Goal: Information Seeking & Learning: Learn about a topic

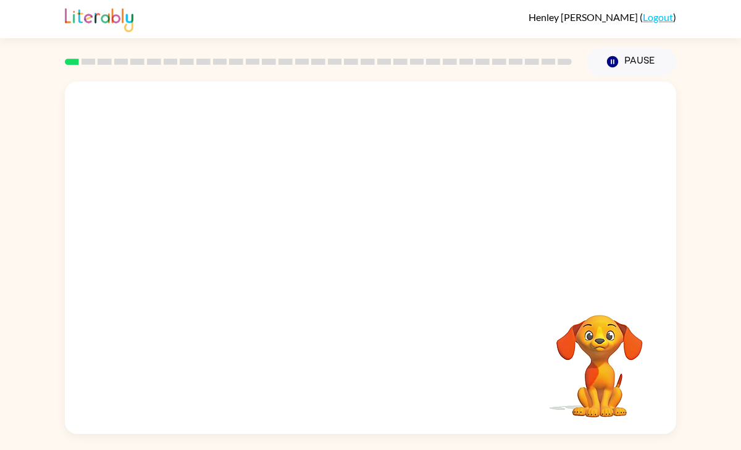
click at [400, 229] on video "Your browser must support playing .mp4 files to use Literably. Please try using…" at bounding box center [370, 186] width 611 height 208
click at [525, 107] on video "Your browser must support playing .mp4 files to use Literably. Please try using…" at bounding box center [370, 186] width 611 height 208
click at [366, 261] on icon "button" at bounding box center [371, 264] width 22 height 22
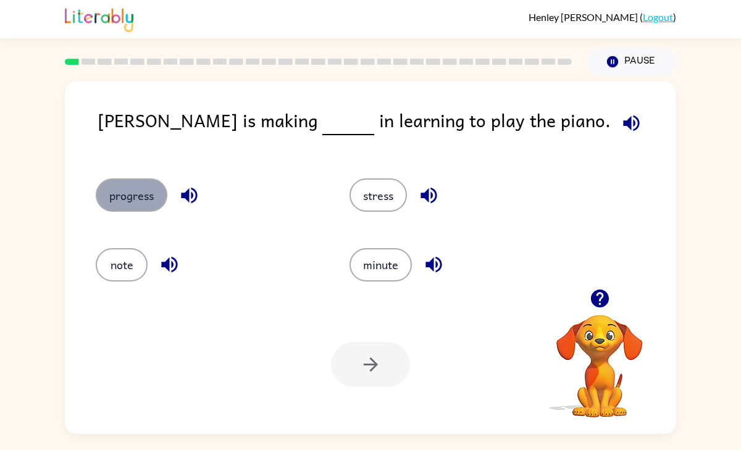
click at [124, 198] on button "progress" at bounding box center [132, 194] width 72 height 33
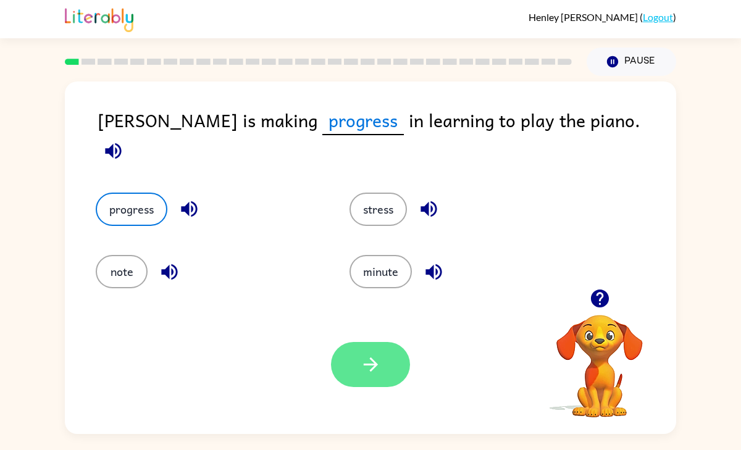
click at [380, 377] on button "button" at bounding box center [370, 364] width 79 height 45
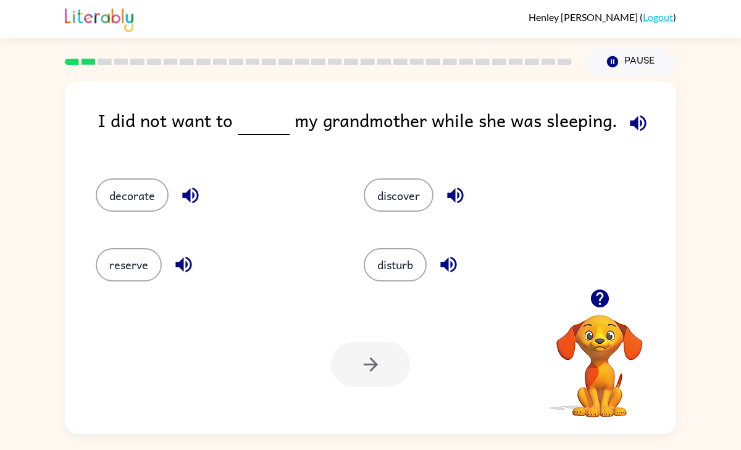
click at [600, 293] on icon "button" at bounding box center [600, 299] width 22 height 22
click at [385, 270] on button "disturb" at bounding box center [395, 264] width 63 height 33
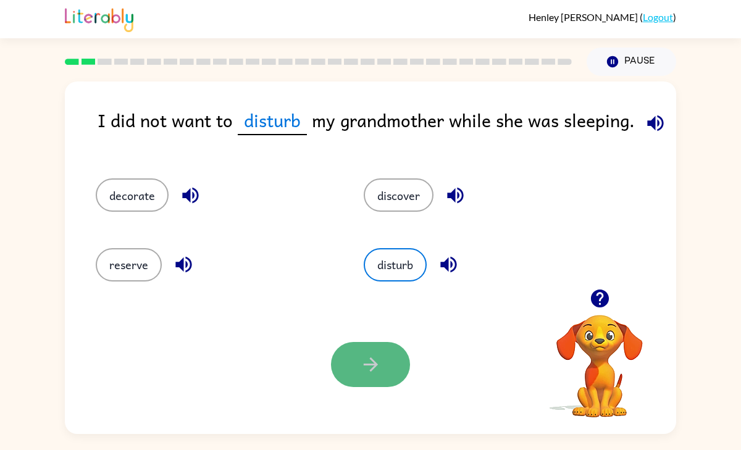
click at [364, 363] on icon "button" at bounding box center [371, 365] width 22 height 22
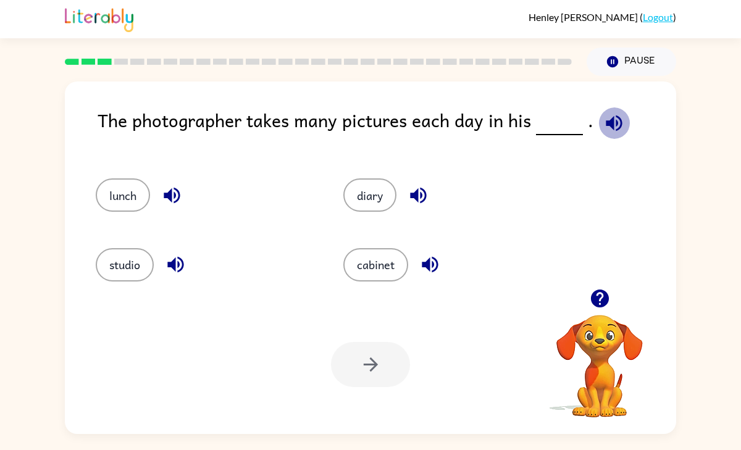
click at [612, 123] on icon "button" at bounding box center [614, 123] width 16 height 16
click at [413, 189] on icon "button" at bounding box center [419, 196] width 22 height 22
click at [367, 199] on button "diary" at bounding box center [369, 194] width 53 height 33
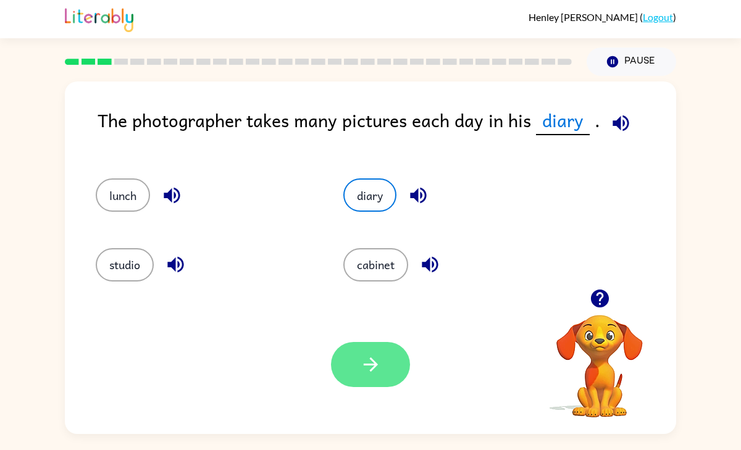
click at [349, 344] on button "button" at bounding box center [370, 364] width 79 height 45
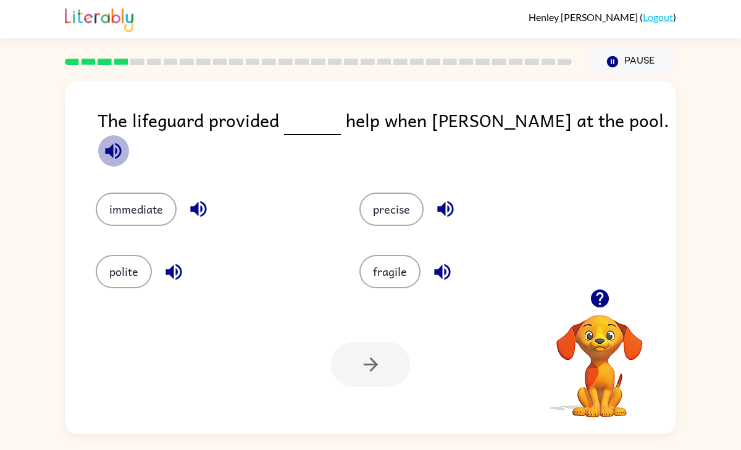
click at [121, 143] on icon "button" at bounding box center [113, 151] width 16 height 16
click at [136, 193] on button "immediate" at bounding box center [136, 209] width 81 height 33
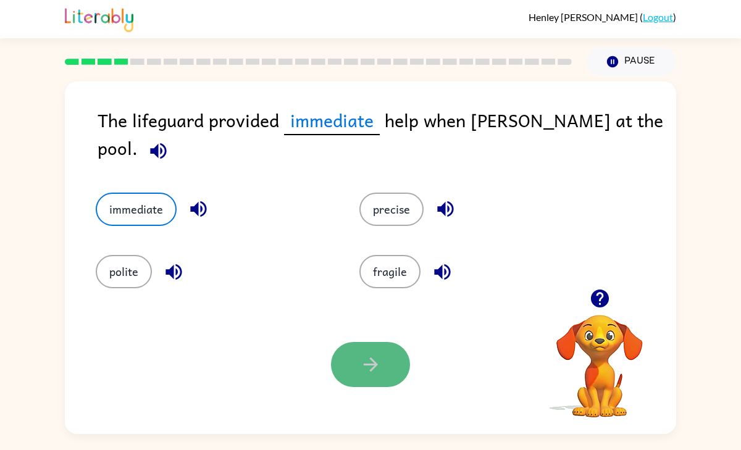
click at [379, 366] on icon "button" at bounding box center [371, 365] width 22 height 22
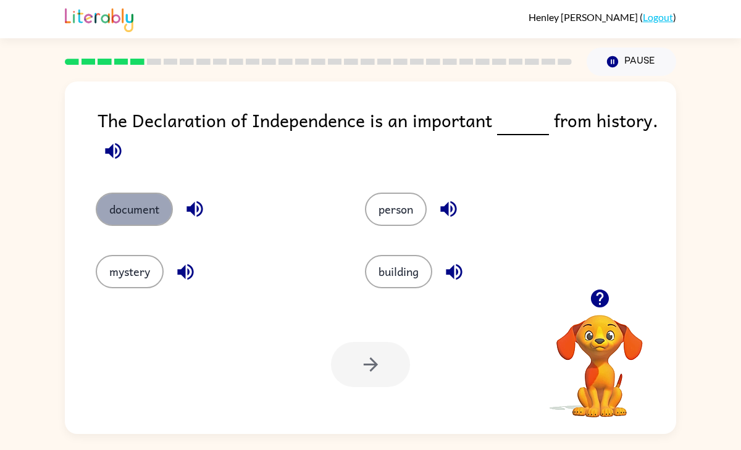
click at [146, 209] on button "document" at bounding box center [134, 209] width 77 height 33
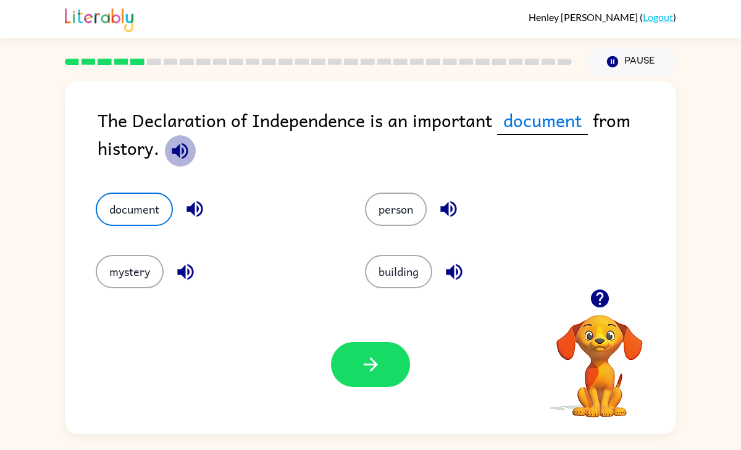
click at [167, 148] on button "button" at bounding box center [179, 150] width 31 height 31
click at [187, 209] on icon "button" at bounding box center [195, 209] width 22 height 22
click at [383, 346] on button "button" at bounding box center [370, 364] width 79 height 45
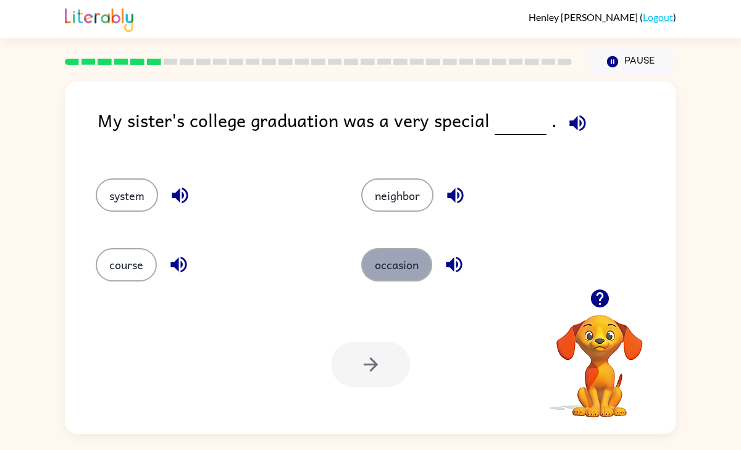
click at [394, 268] on button "occasion" at bounding box center [396, 264] width 71 height 33
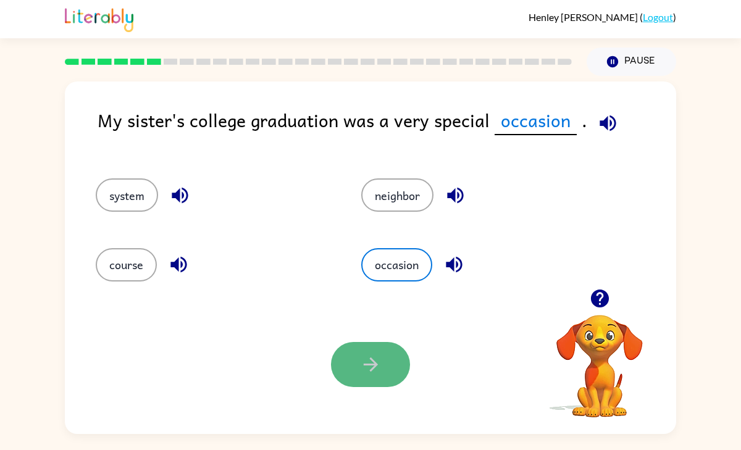
click at [380, 356] on icon "button" at bounding box center [371, 365] width 22 height 22
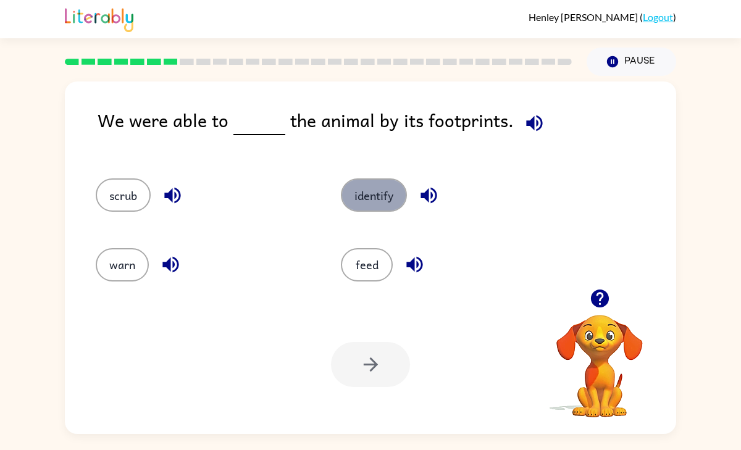
click at [364, 193] on button "identify" at bounding box center [374, 194] width 66 height 33
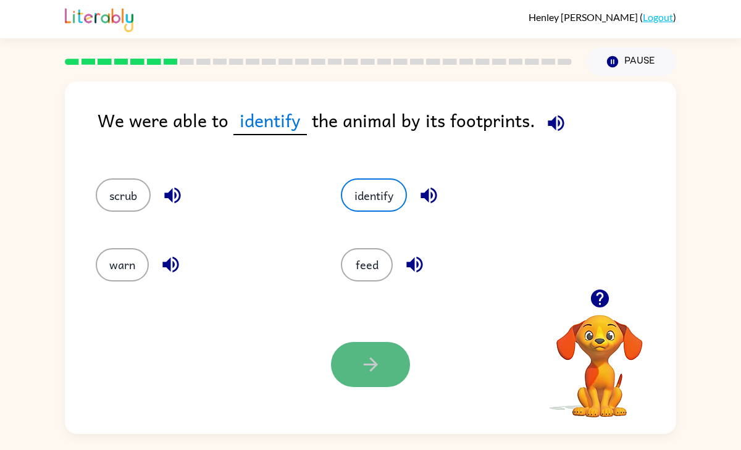
click at [379, 364] on icon "button" at bounding box center [371, 365] width 22 height 22
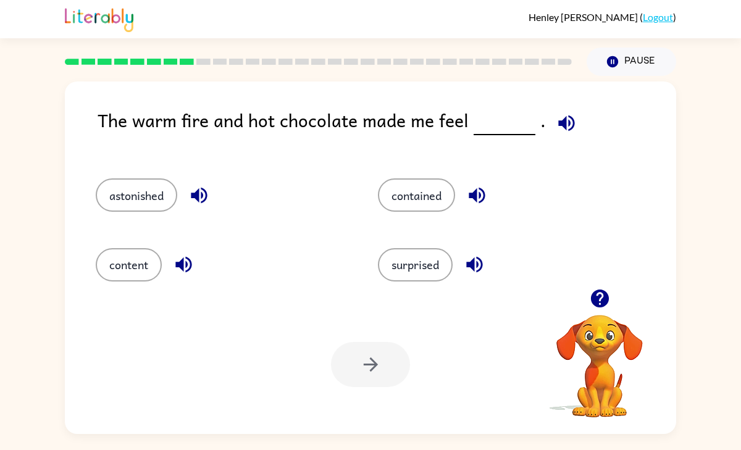
click at [560, 119] on icon "button" at bounding box center [567, 123] width 22 height 22
click at [406, 187] on button "contained" at bounding box center [416, 194] width 77 height 33
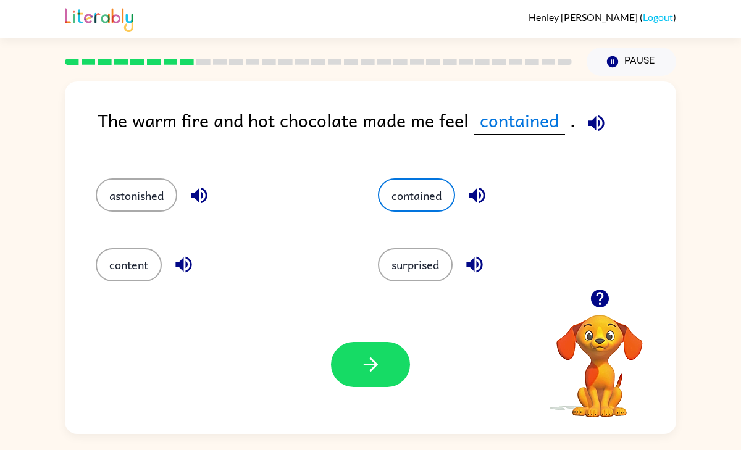
click at [475, 188] on icon "button" at bounding box center [477, 196] width 22 height 22
click at [481, 262] on icon "button" at bounding box center [475, 265] width 22 height 22
click at [193, 177] on div "astonished" at bounding box center [213, 189] width 282 height 69
click at [197, 188] on icon "button" at bounding box center [199, 196] width 22 height 22
click at [182, 272] on icon "button" at bounding box center [184, 265] width 22 height 22
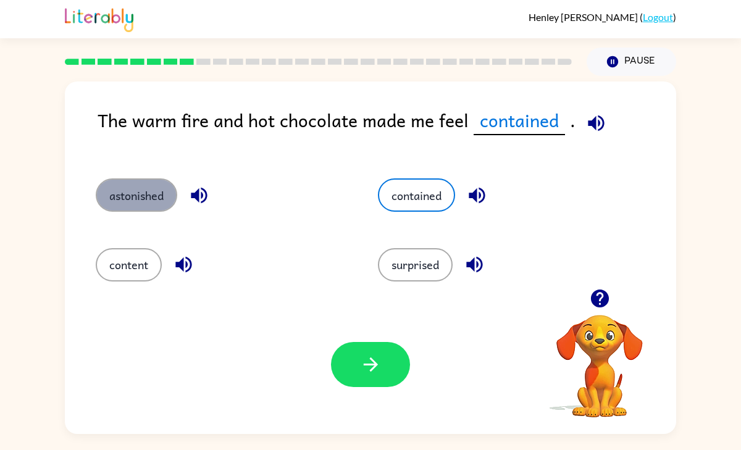
click at [148, 193] on button "astonished" at bounding box center [137, 194] width 82 height 33
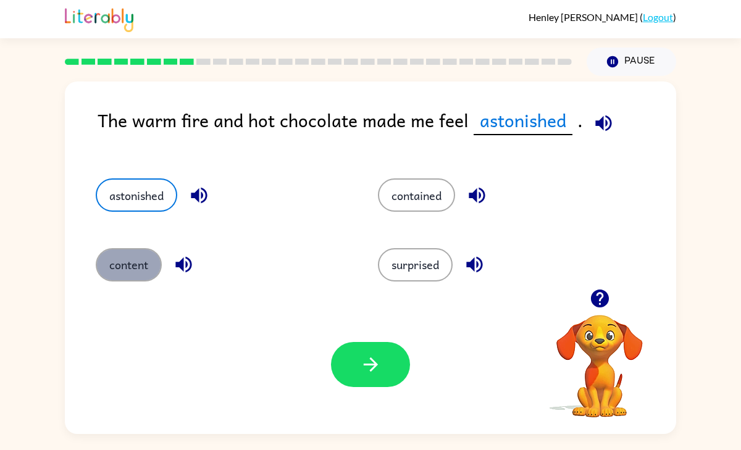
click at [131, 266] on button "content" at bounding box center [129, 264] width 66 height 33
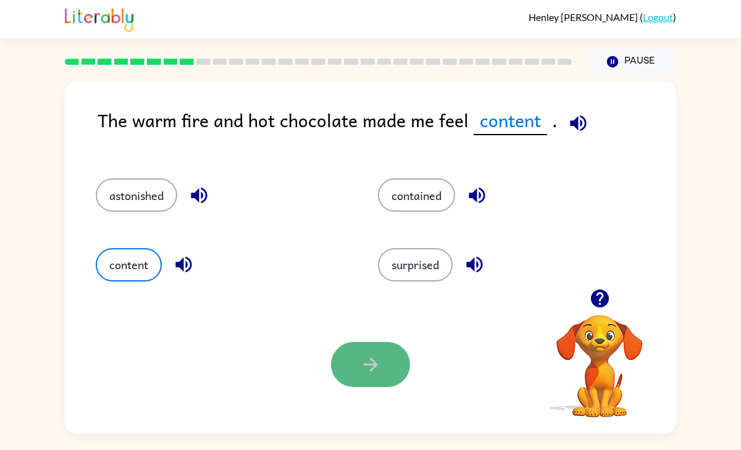
click at [385, 351] on button "button" at bounding box center [370, 364] width 79 height 45
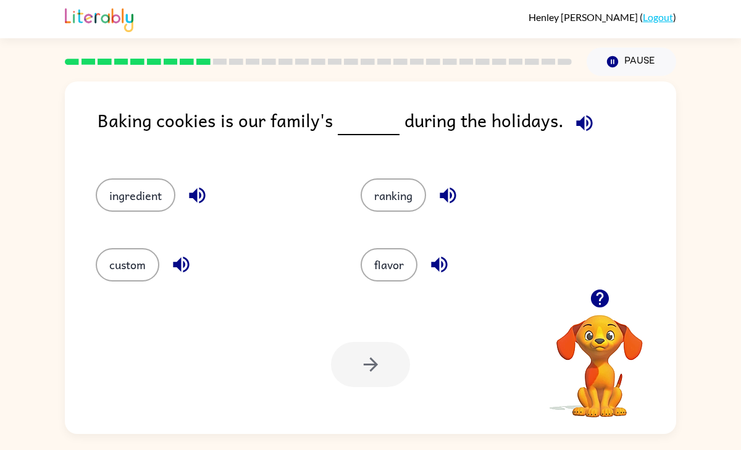
click at [579, 119] on icon "button" at bounding box center [585, 123] width 22 height 22
click at [434, 266] on icon "button" at bounding box center [439, 265] width 16 height 16
click at [443, 191] on icon "button" at bounding box center [448, 196] width 22 height 22
click at [199, 183] on button "button" at bounding box center [197, 195] width 31 height 31
click at [187, 265] on icon "button" at bounding box center [181, 265] width 22 height 22
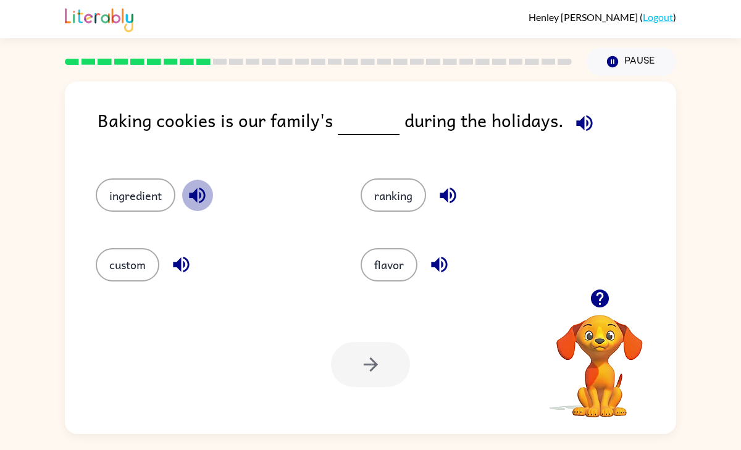
click at [196, 191] on icon "button" at bounding box center [197, 196] width 16 height 16
click at [122, 205] on button "ingredient" at bounding box center [136, 194] width 80 height 33
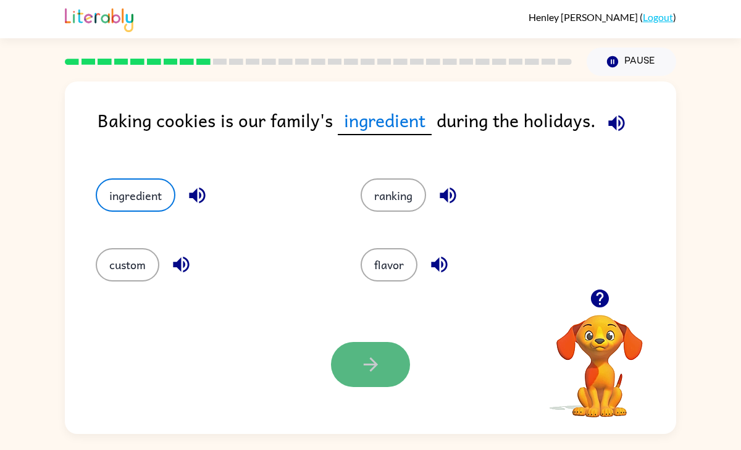
click at [369, 348] on button "button" at bounding box center [370, 364] width 79 height 45
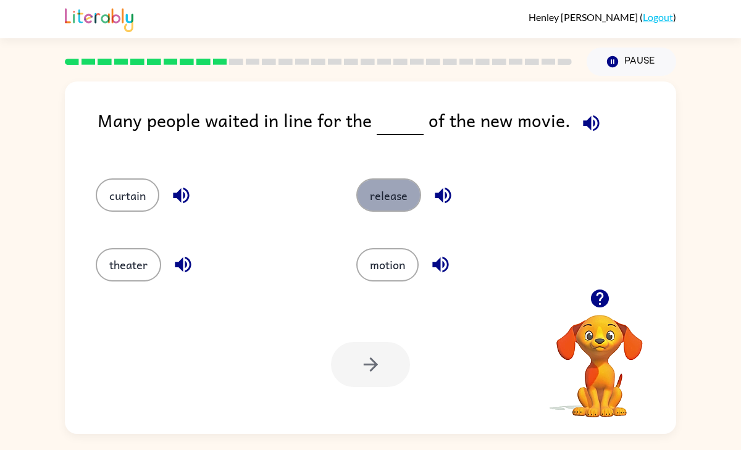
click at [408, 182] on button "release" at bounding box center [388, 194] width 65 height 33
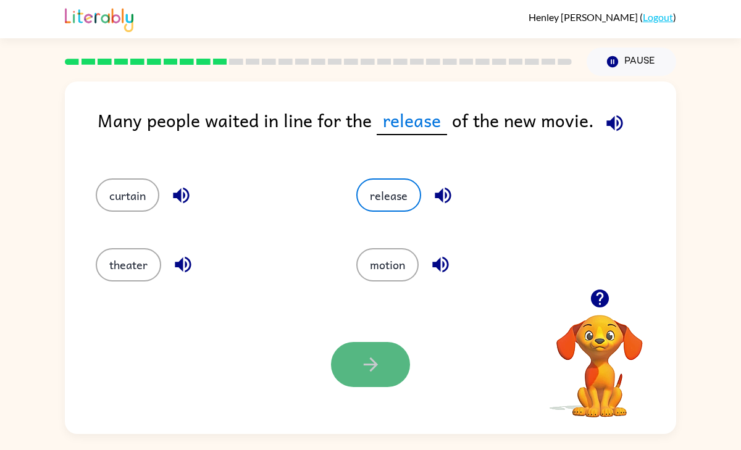
click at [373, 370] on icon "button" at bounding box center [371, 365] width 22 height 22
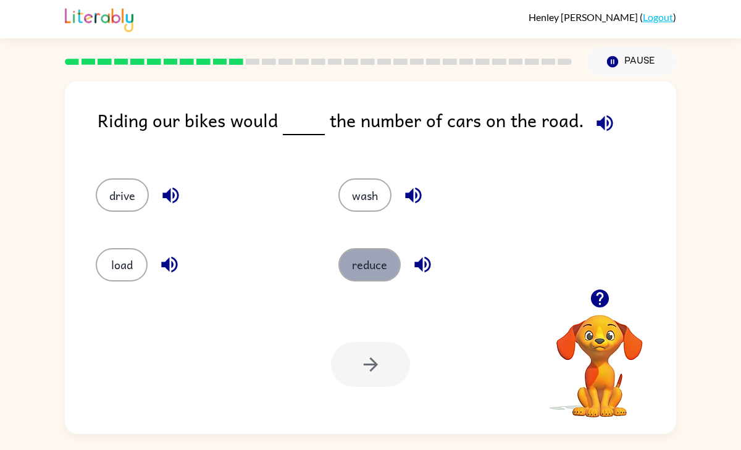
click at [364, 260] on button "reduce" at bounding box center [369, 264] width 62 height 33
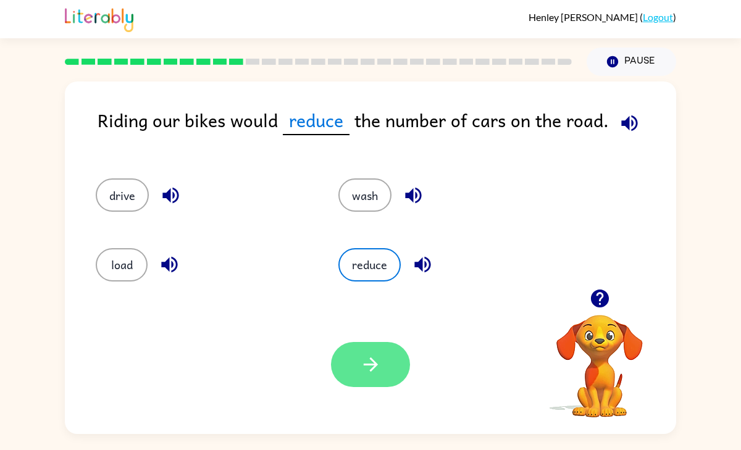
click at [385, 361] on button "button" at bounding box center [370, 364] width 79 height 45
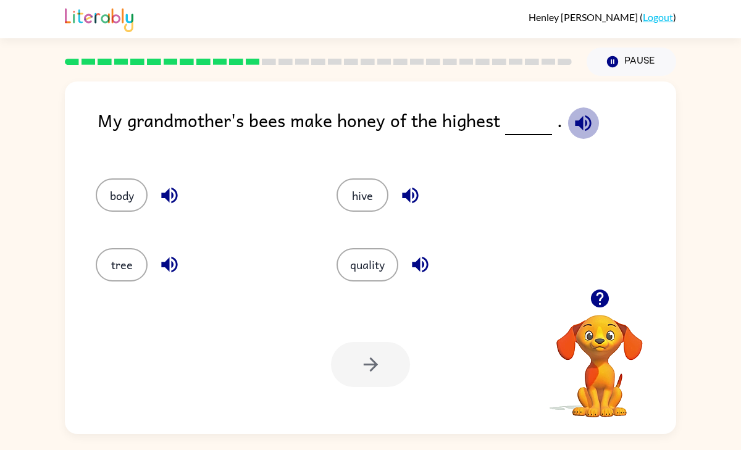
click at [579, 111] on button "button" at bounding box center [583, 122] width 31 height 31
click at [366, 198] on button "hive" at bounding box center [363, 194] width 52 height 33
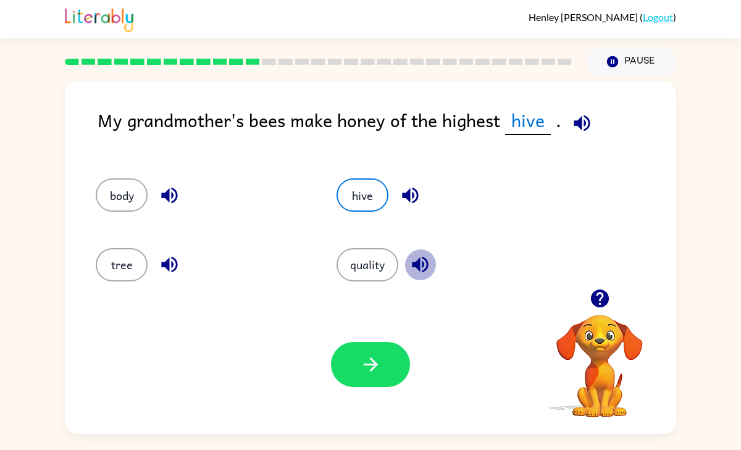
click at [418, 275] on icon "button" at bounding box center [420, 265] width 22 height 22
click at [381, 271] on button "quality" at bounding box center [368, 264] width 62 height 33
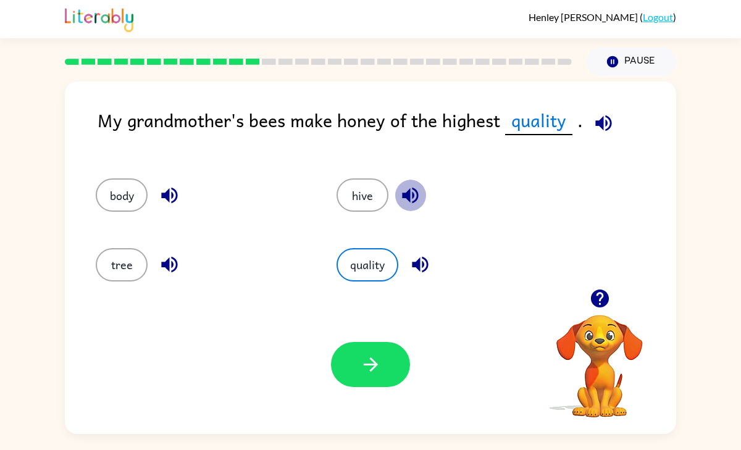
click at [413, 200] on icon "button" at bounding box center [411, 196] width 22 height 22
click at [383, 353] on button "button" at bounding box center [370, 364] width 79 height 45
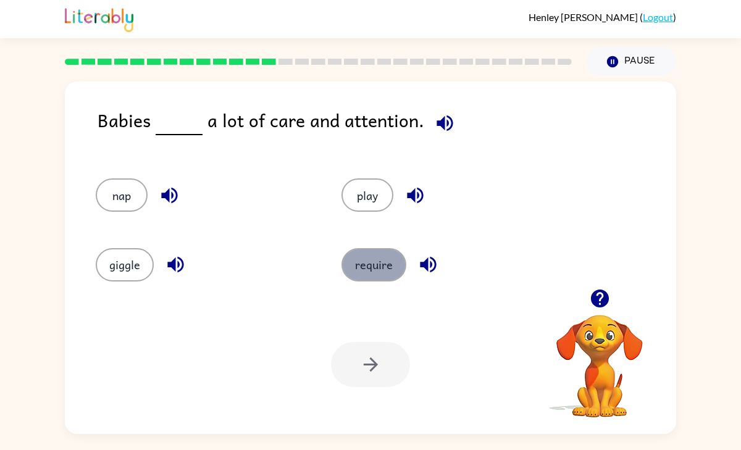
click at [361, 259] on button "require" at bounding box center [374, 264] width 65 height 33
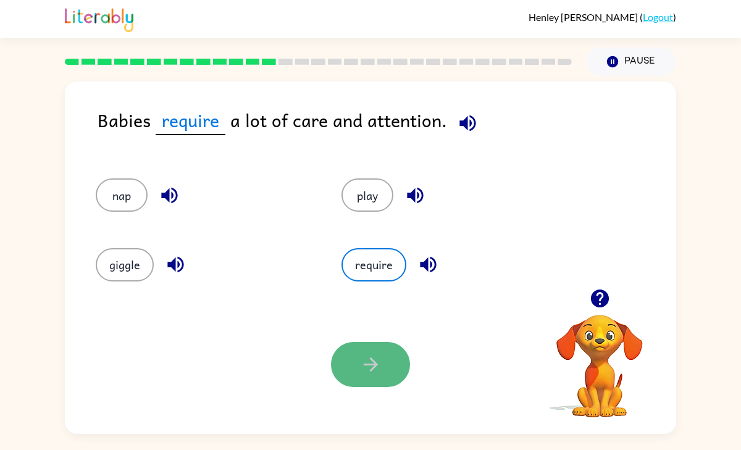
click at [402, 369] on button "button" at bounding box center [370, 364] width 79 height 45
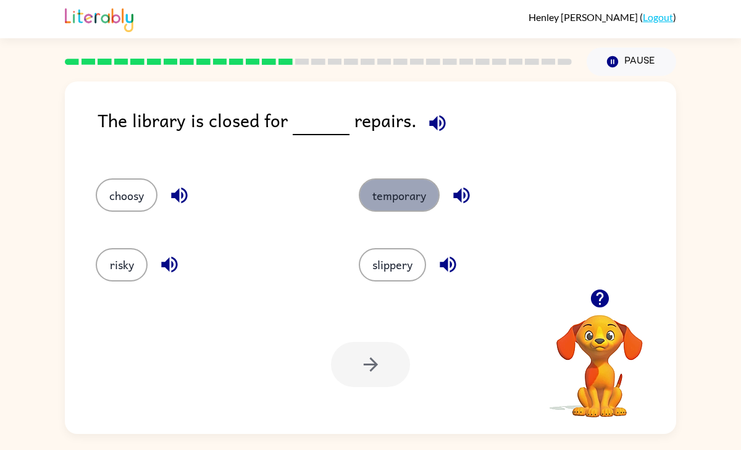
click at [405, 203] on button "temporary" at bounding box center [399, 194] width 81 height 33
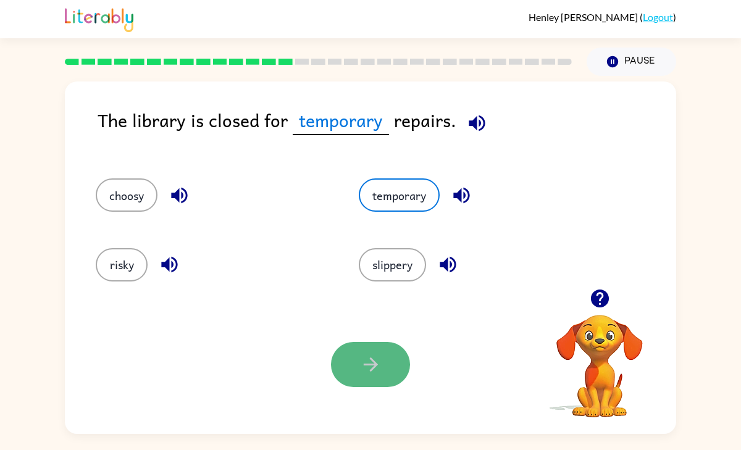
click at [368, 370] on icon "button" at bounding box center [371, 365] width 22 height 22
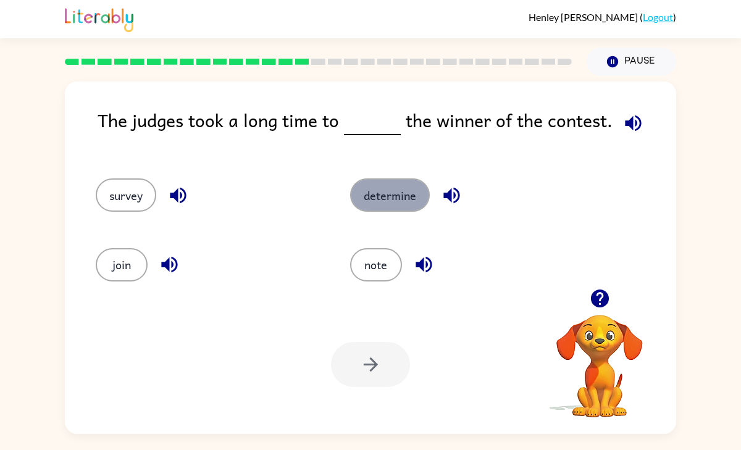
click at [385, 195] on button "determine" at bounding box center [390, 194] width 80 height 33
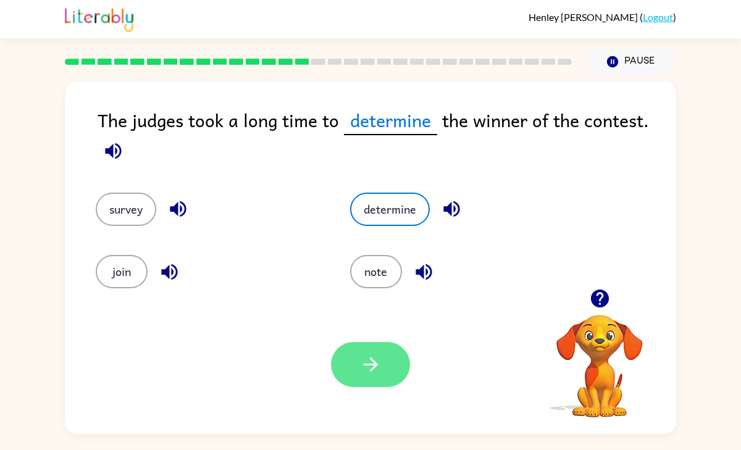
click at [381, 361] on button "button" at bounding box center [370, 364] width 79 height 45
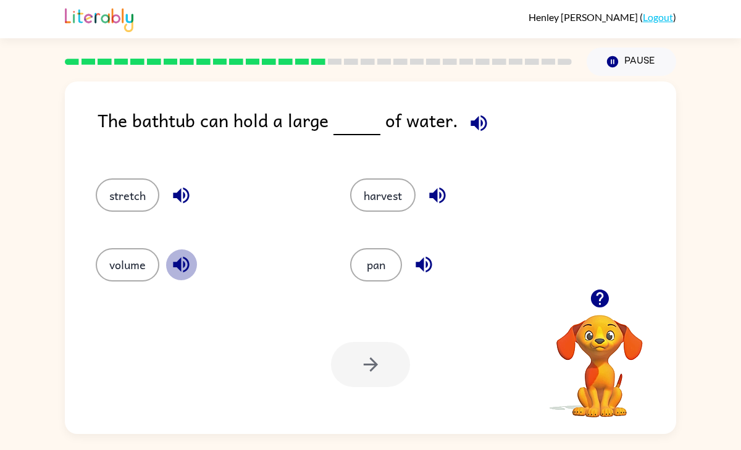
click at [182, 253] on button "button" at bounding box center [181, 264] width 31 height 31
click at [84, 254] on div "volume" at bounding box center [199, 259] width 254 height 69
click at [98, 260] on button "volume" at bounding box center [128, 264] width 64 height 33
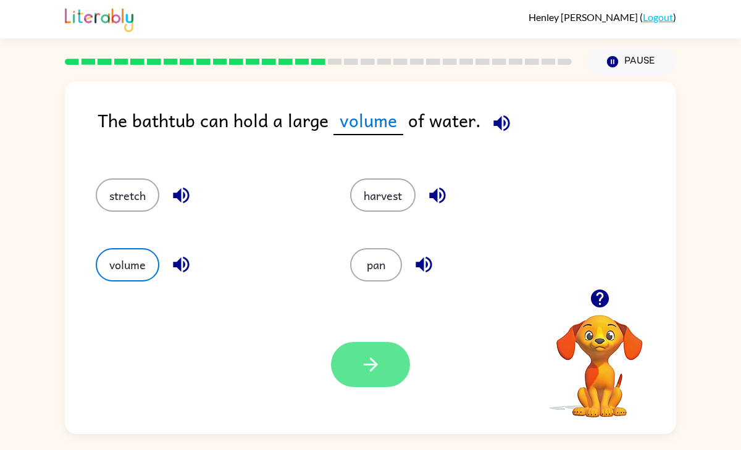
click at [354, 358] on button "button" at bounding box center [370, 364] width 79 height 45
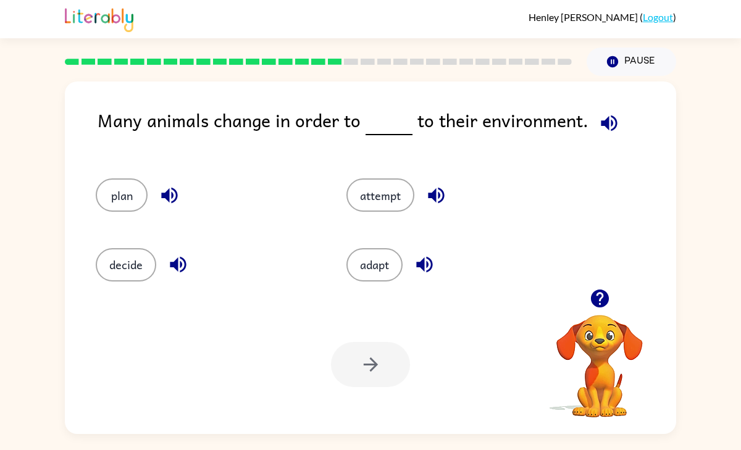
click at [601, 125] on icon "button" at bounding box center [609, 123] width 16 height 16
click at [377, 252] on button "adapt" at bounding box center [374, 264] width 56 height 33
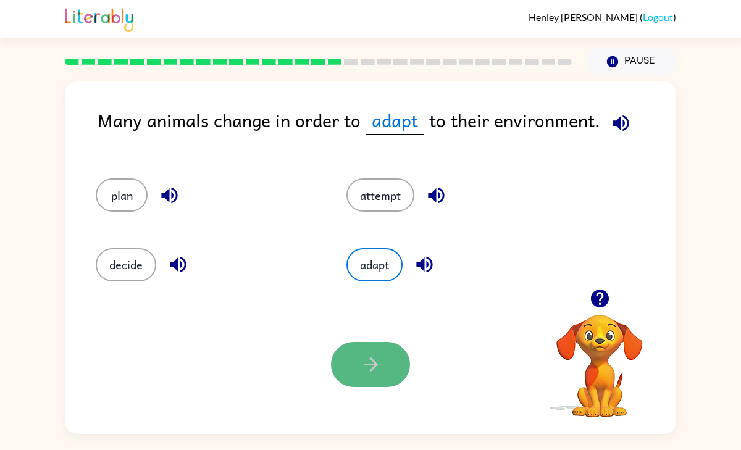
click at [377, 371] on icon "button" at bounding box center [371, 365] width 22 height 22
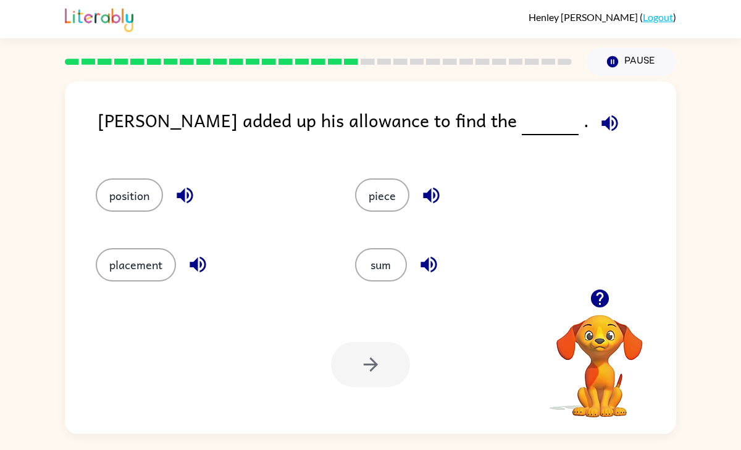
click at [602, 120] on icon "button" at bounding box center [610, 123] width 16 height 16
click at [422, 196] on icon "button" at bounding box center [432, 196] width 22 height 22
click at [177, 192] on icon "button" at bounding box center [185, 196] width 22 height 22
click at [202, 261] on icon "button" at bounding box center [198, 265] width 22 height 22
click at [446, 264] on div "sum" at bounding box center [470, 264] width 231 height 33
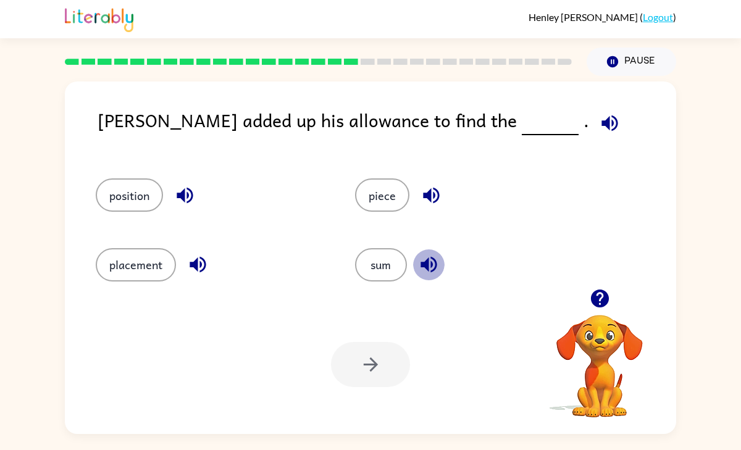
click at [426, 264] on icon "button" at bounding box center [429, 265] width 16 height 16
click at [390, 267] on button "sum" at bounding box center [381, 264] width 52 height 33
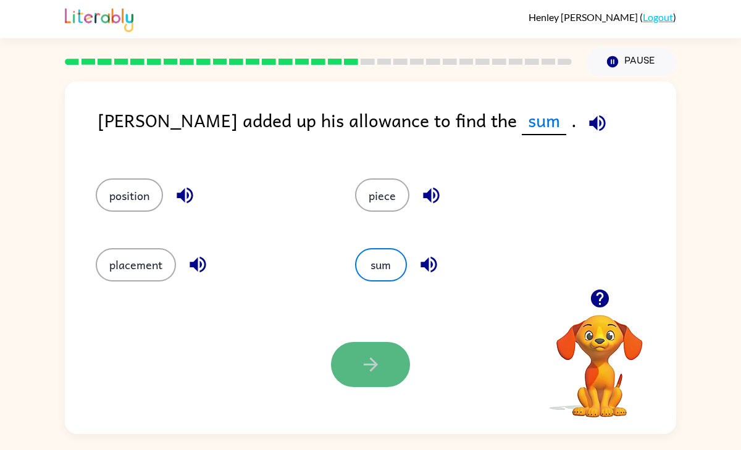
click at [383, 355] on button "button" at bounding box center [370, 364] width 79 height 45
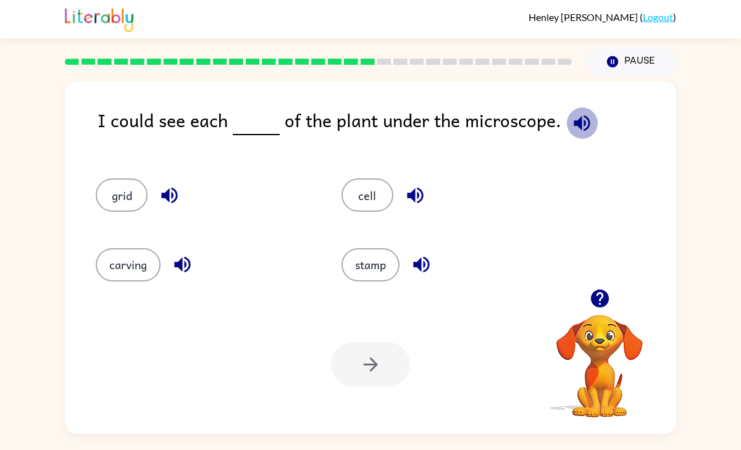
click at [571, 130] on icon "button" at bounding box center [582, 123] width 22 height 22
click at [169, 209] on button "button" at bounding box center [169, 195] width 31 height 31
click at [178, 256] on icon "button" at bounding box center [183, 265] width 22 height 22
click at [389, 200] on button "cell" at bounding box center [368, 194] width 52 height 33
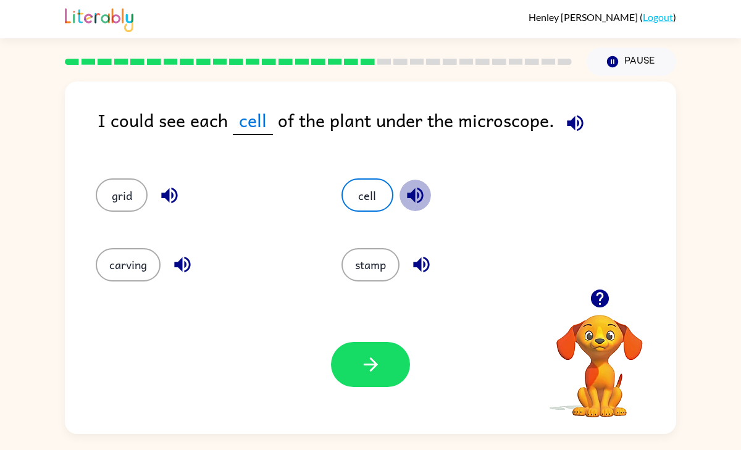
click at [421, 193] on icon "button" at bounding box center [416, 196] width 22 height 22
click at [565, 136] on button "button" at bounding box center [575, 122] width 31 height 31
click at [382, 353] on button "button" at bounding box center [370, 364] width 79 height 45
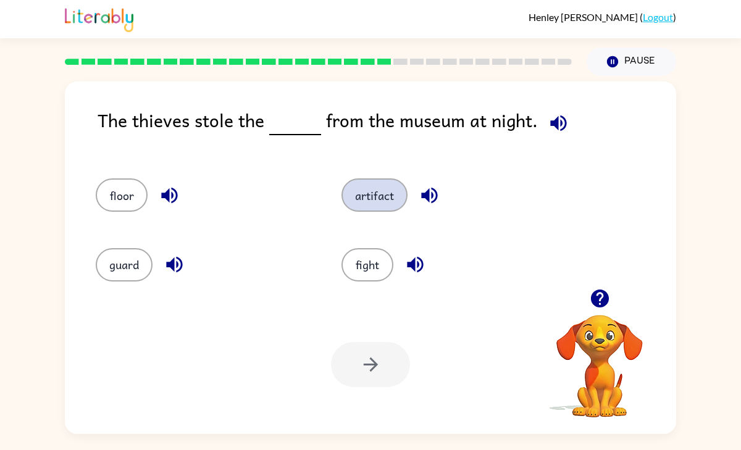
click at [382, 193] on button "artifact" at bounding box center [375, 194] width 66 height 33
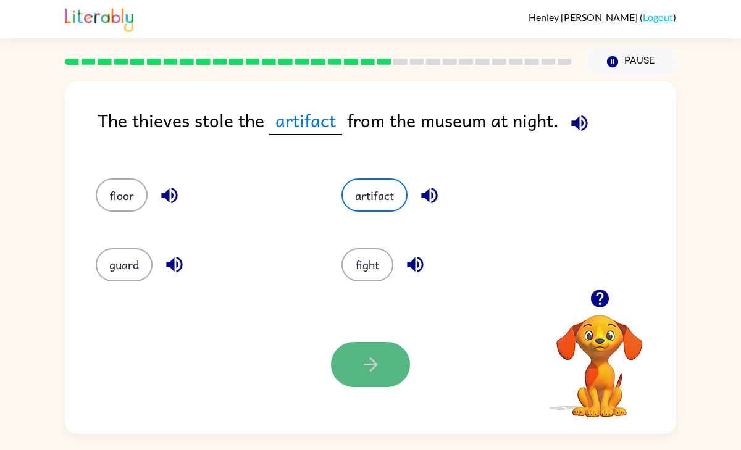
click at [381, 368] on button "button" at bounding box center [370, 364] width 79 height 45
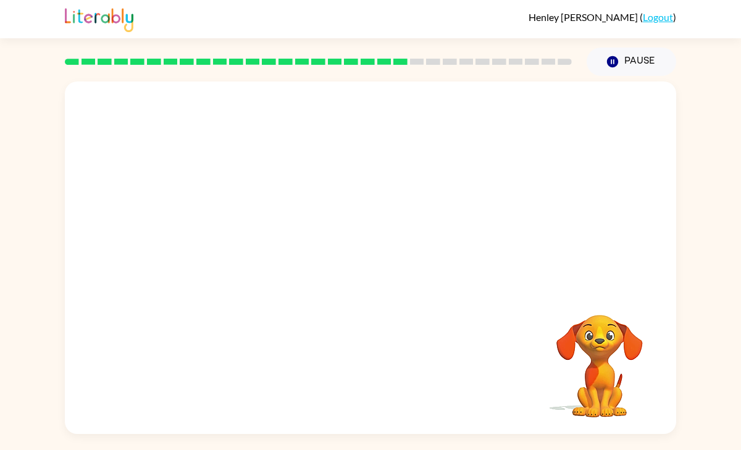
click at [245, 250] on video "Your browser must support playing .mp4 files to use Literably. Please try using…" at bounding box center [370, 186] width 611 height 208
click at [263, 250] on video "Your browser must support playing .mp4 files to use Literably. Please try using…" at bounding box center [370, 186] width 611 height 208
click at [254, 248] on video "Your browser must support playing .mp4 files to use Literably. Please try using…" at bounding box center [370, 186] width 611 height 208
click at [268, 246] on video "Your browser must support playing .mp4 files to use Literably. Please try using…" at bounding box center [370, 186] width 611 height 208
click at [387, 272] on button "button" at bounding box center [370, 263] width 79 height 45
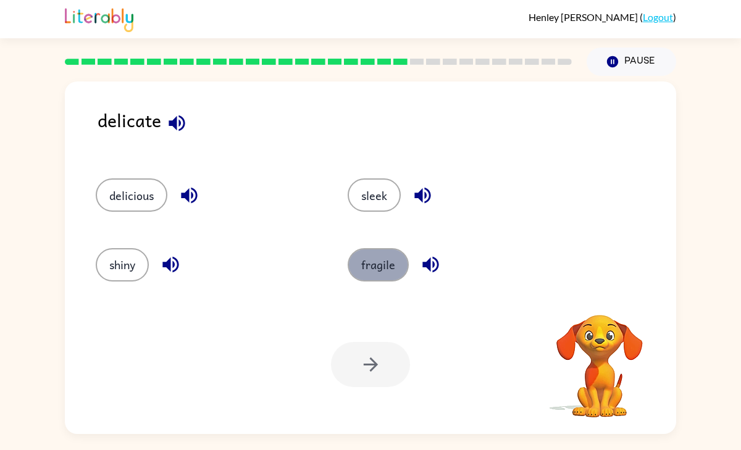
click at [368, 276] on button "fragile" at bounding box center [378, 264] width 61 height 33
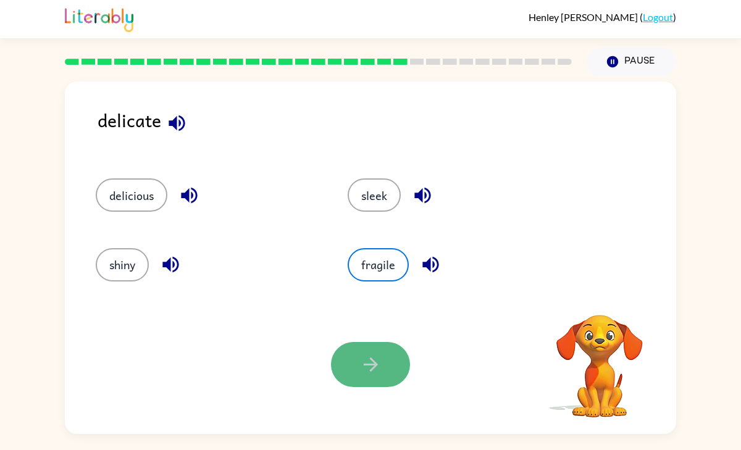
click at [371, 367] on icon "button" at bounding box center [371, 365] width 22 height 22
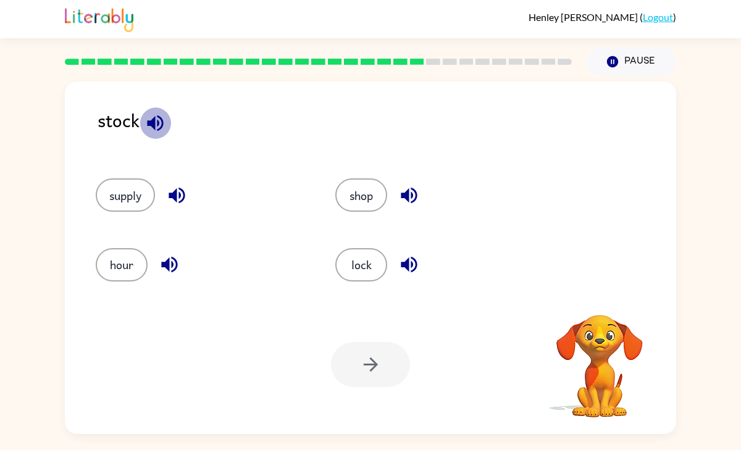
click at [165, 125] on icon "button" at bounding box center [156, 123] width 22 height 22
click at [138, 202] on button "supply" at bounding box center [125, 194] width 59 height 33
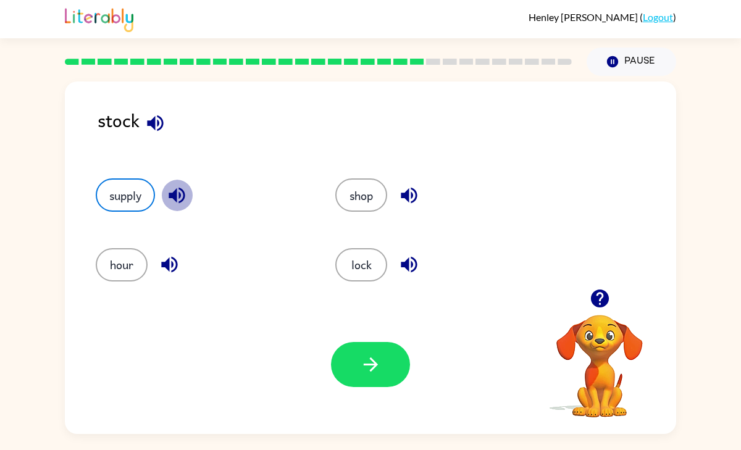
click at [183, 199] on icon "button" at bounding box center [177, 196] width 16 height 16
click at [380, 363] on icon "button" at bounding box center [371, 365] width 22 height 22
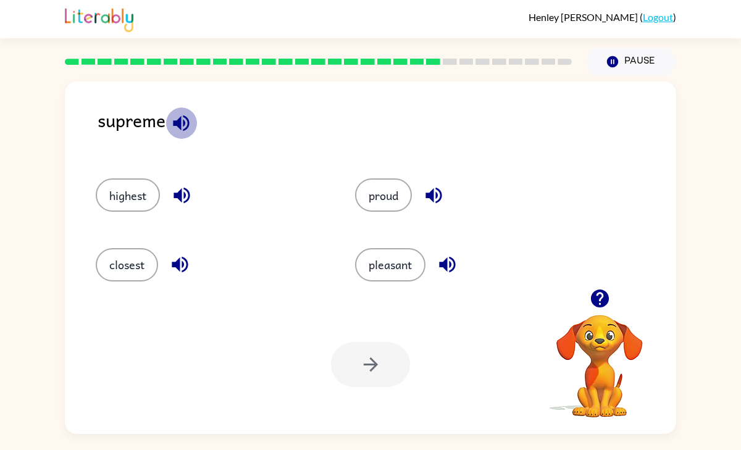
click at [183, 124] on icon "button" at bounding box center [181, 123] width 16 height 16
click at [151, 189] on button "highest" at bounding box center [128, 194] width 64 height 33
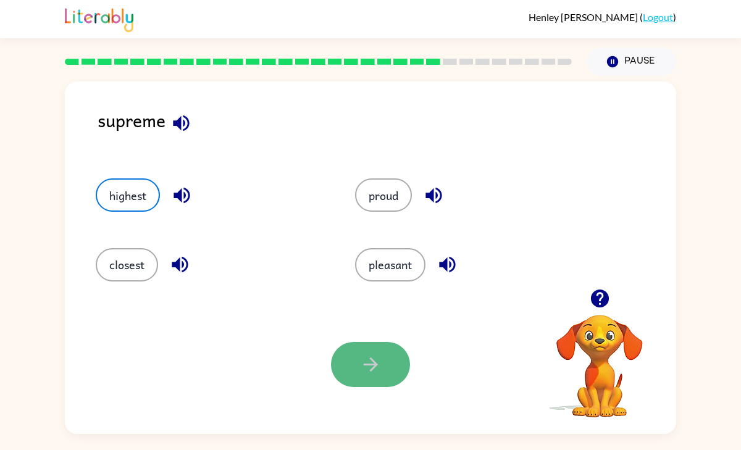
click at [360, 358] on icon "button" at bounding box center [371, 365] width 22 height 22
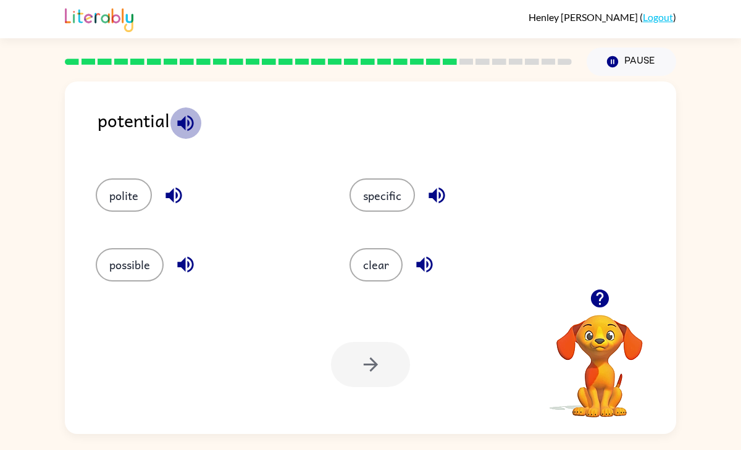
click at [191, 123] on icon "button" at bounding box center [186, 123] width 22 height 22
click at [146, 196] on button "polite" at bounding box center [124, 194] width 56 height 33
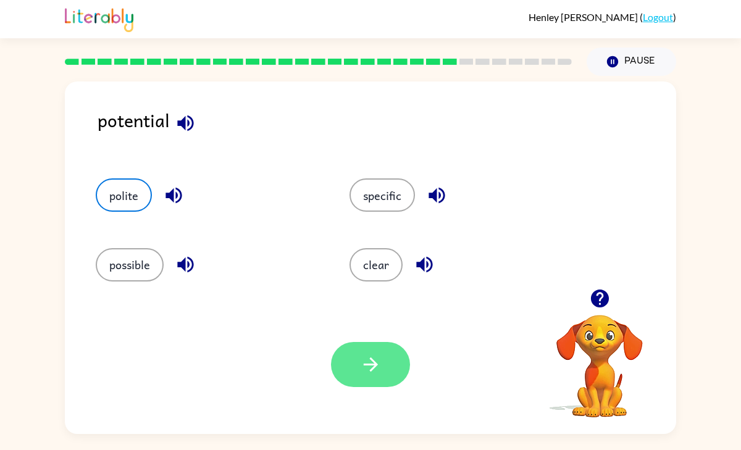
click at [379, 361] on icon "button" at bounding box center [371, 365] width 22 height 22
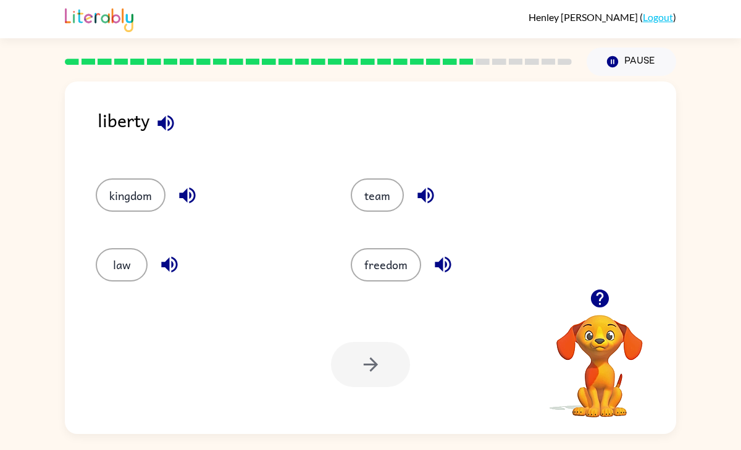
click at [153, 119] on button "button" at bounding box center [165, 122] width 31 height 31
click at [400, 262] on button "freedom" at bounding box center [386, 264] width 70 height 33
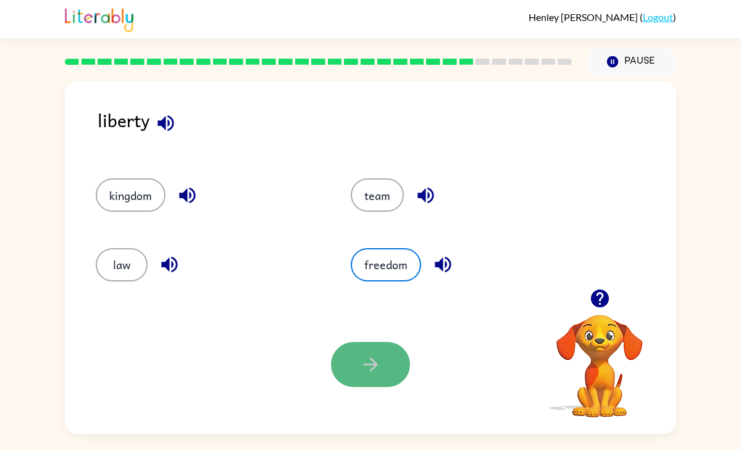
click at [376, 355] on icon "button" at bounding box center [371, 365] width 22 height 22
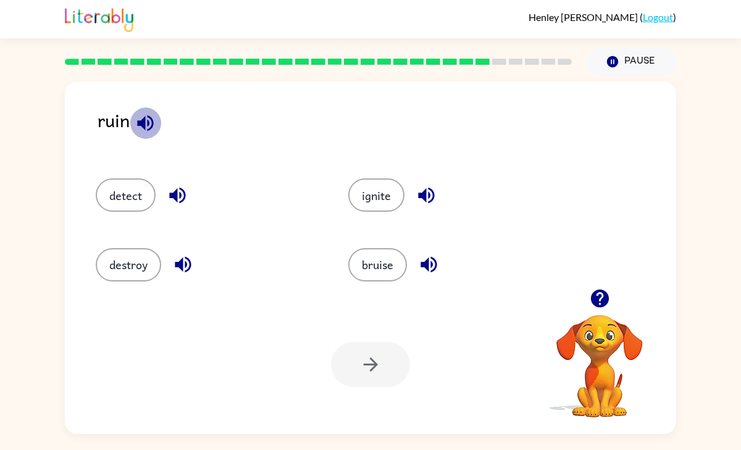
click at [151, 128] on icon "button" at bounding box center [145, 123] width 16 height 16
click at [183, 254] on icon "button" at bounding box center [183, 265] width 22 height 22
click at [130, 266] on button "destroy" at bounding box center [128, 264] width 65 height 33
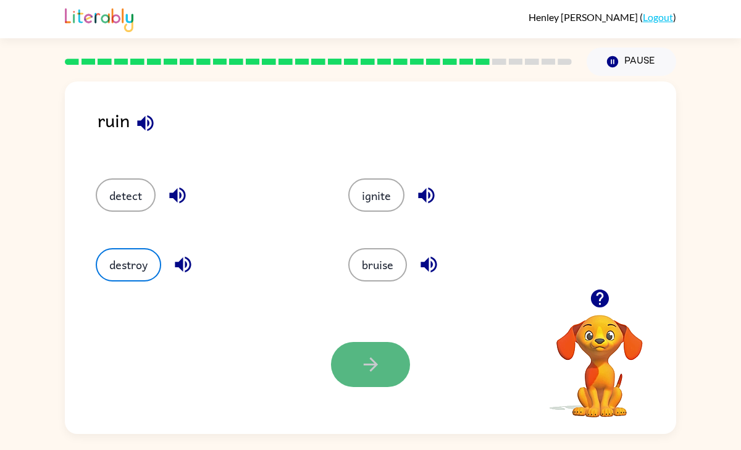
click at [350, 351] on button "button" at bounding box center [370, 364] width 79 height 45
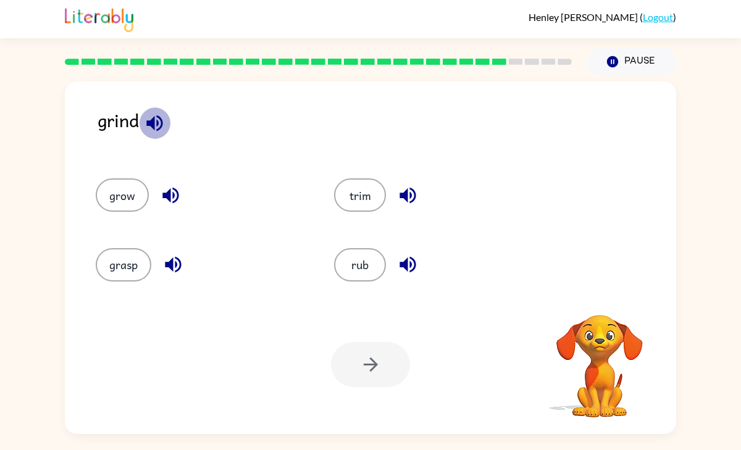
click at [156, 121] on icon "button" at bounding box center [155, 123] width 22 height 22
click at [354, 198] on button "trim" at bounding box center [360, 194] width 52 height 33
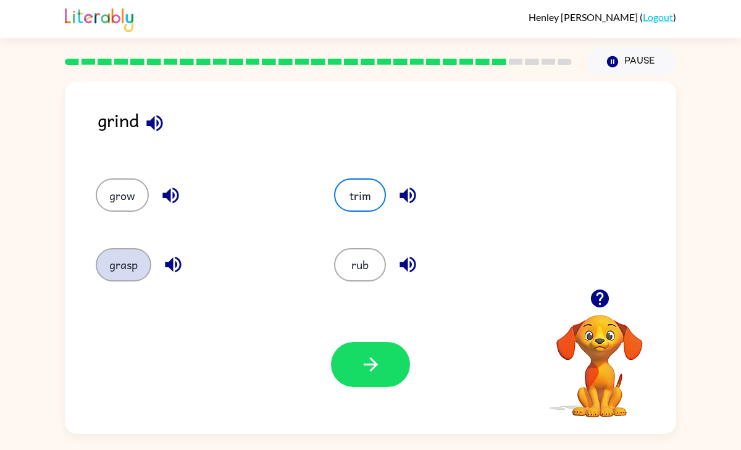
click at [128, 254] on button "grasp" at bounding box center [124, 264] width 56 height 33
click at [176, 270] on icon "button" at bounding box center [173, 265] width 22 height 22
click at [166, 204] on icon "button" at bounding box center [171, 196] width 22 height 22
click at [395, 195] on button "button" at bounding box center [407, 195] width 31 height 31
click at [404, 254] on icon "button" at bounding box center [408, 265] width 22 height 22
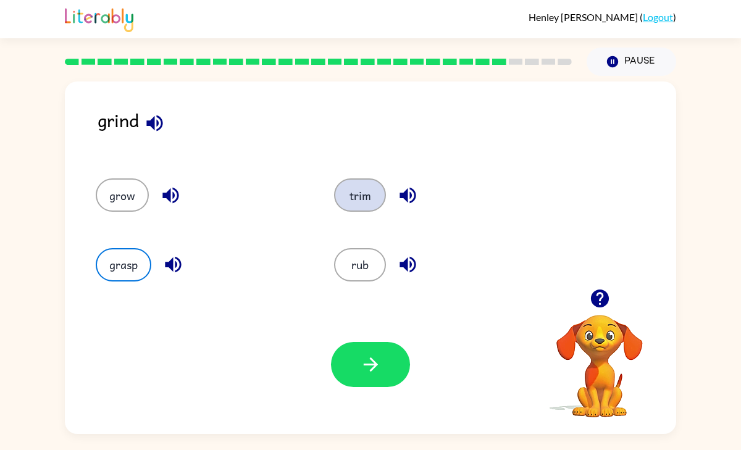
click at [366, 190] on button "trim" at bounding box center [360, 194] width 52 height 33
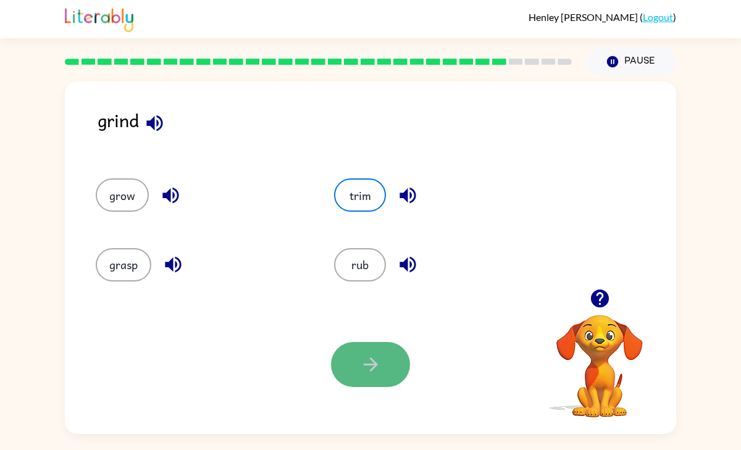
click at [387, 355] on button "button" at bounding box center [370, 364] width 79 height 45
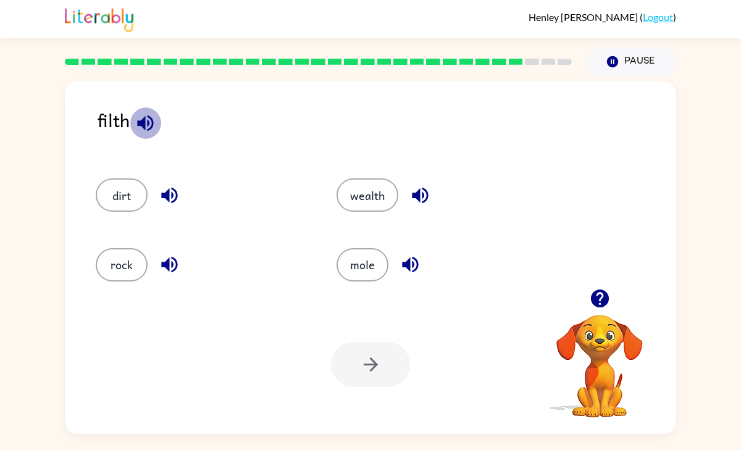
click at [145, 127] on icon "button" at bounding box center [146, 123] width 22 height 22
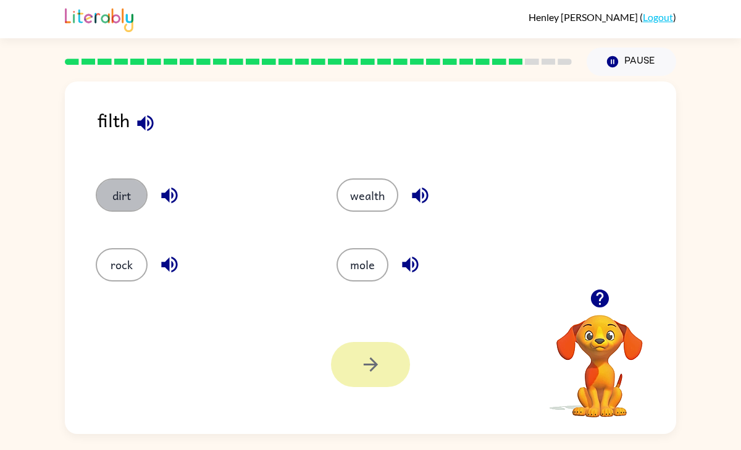
drag, startPoint x: 123, startPoint y: 203, endPoint x: 374, endPoint y: 364, distance: 298.3
click at [130, 204] on button "dirt" at bounding box center [122, 194] width 52 height 33
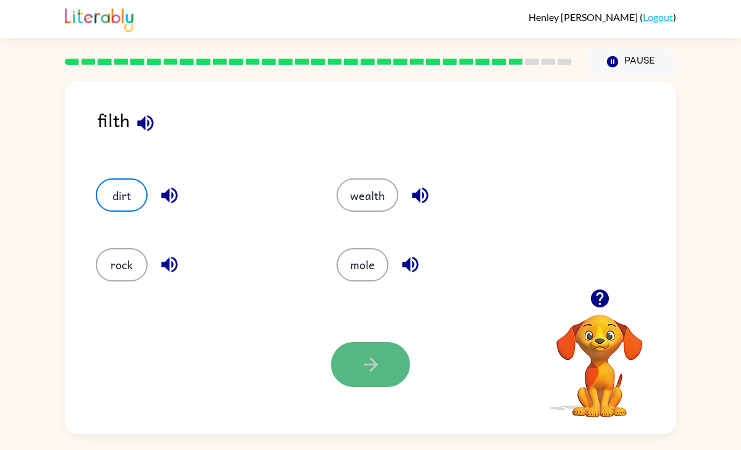
click at [357, 359] on button "button" at bounding box center [370, 364] width 79 height 45
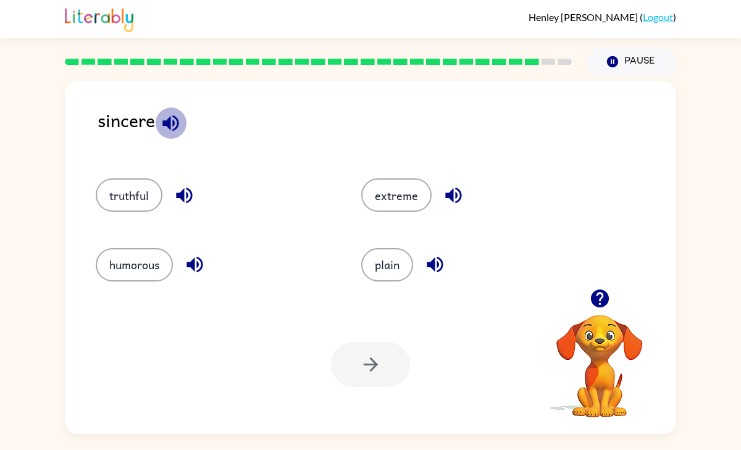
click at [164, 126] on icon "button" at bounding box center [171, 123] width 22 height 22
click at [141, 191] on button "truthful" at bounding box center [129, 194] width 67 height 33
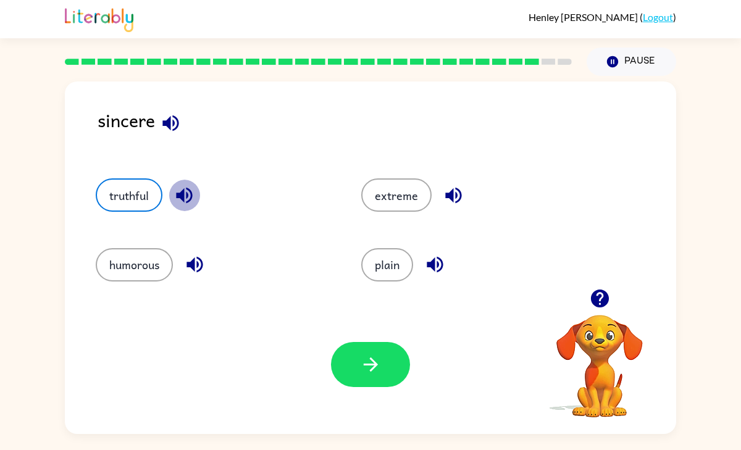
click at [184, 206] on icon "button" at bounding box center [185, 196] width 22 height 22
click at [361, 362] on icon "button" at bounding box center [371, 365] width 22 height 22
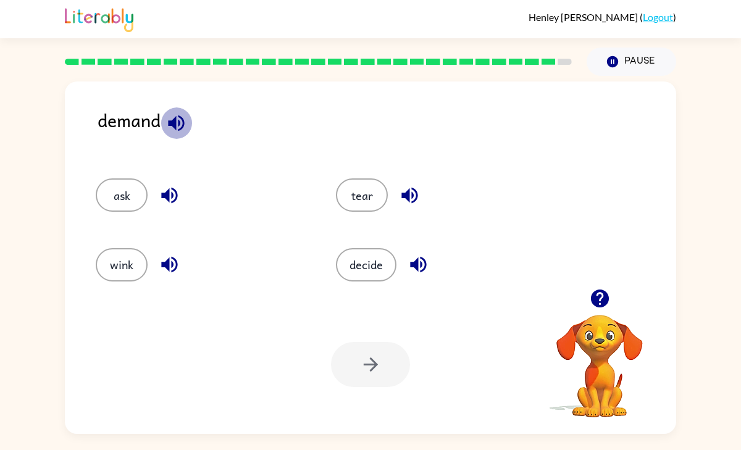
click at [183, 125] on icon "button" at bounding box center [176, 123] width 16 height 16
click at [149, 192] on div "ask" at bounding box center [202, 194] width 212 height 33
click at [114, 186] on button "ask" at bounding box center [122, 194] width 52 height 33
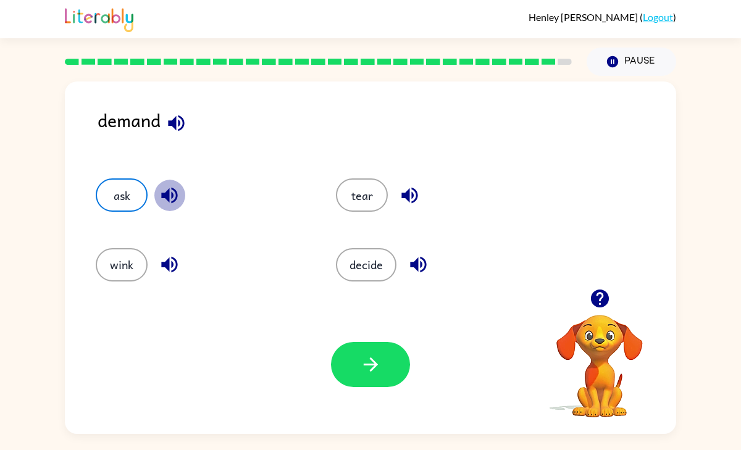
click at [160, 193] on icon "button" at bounding box center [170, 196] width 22 height 22
click at [351, 348] on button "button" at bounding box center [370, 364] width 79 height 45
